Goal: Go to known website: Go to known website

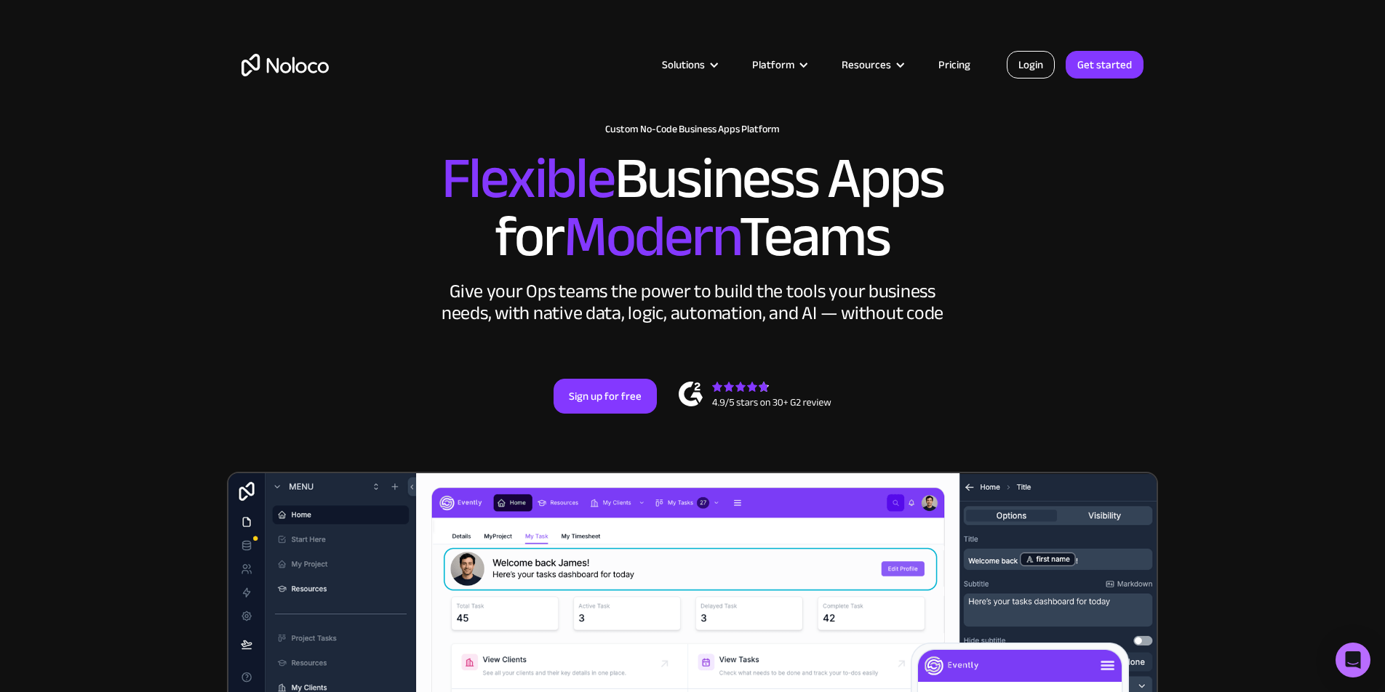
click at [1025, 63] on link "Login" at bounding box center [1030, 65] width 48 height 28
click at [1023, 64] on link "Login" at bounding box center [1030, 65] width 48 height 28
click at [1027, 67] on link "Login" at bounding box center [1030, 65] width 48 height 28
